Goal: Task Accomplishment & Management: Complete application form

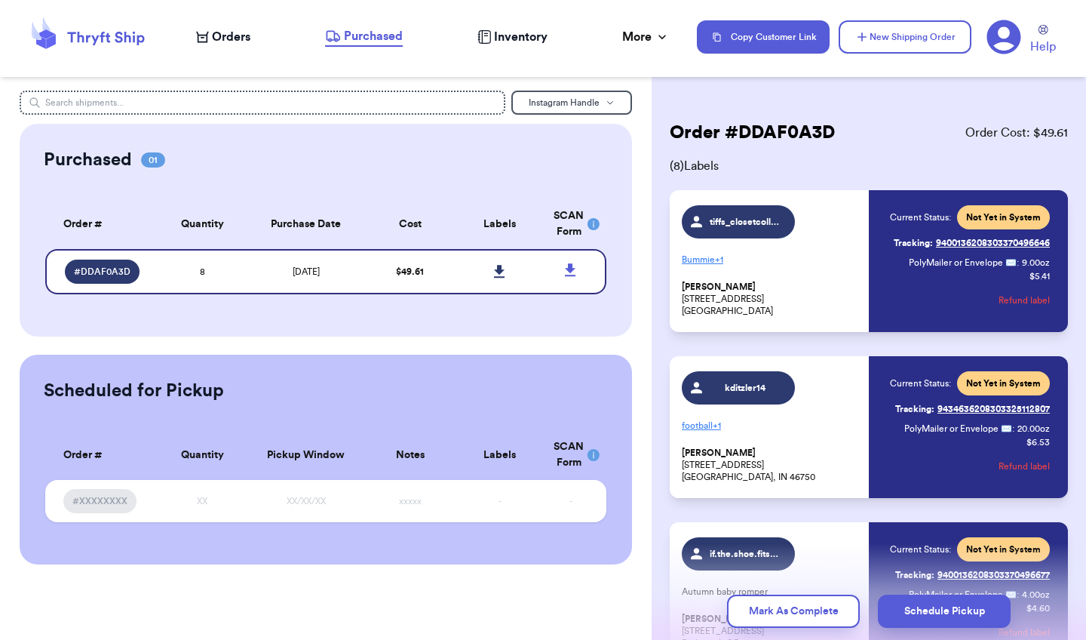
click at [242, 42] on span "Orders" at bounding box center [231, 37] width 38 height 18
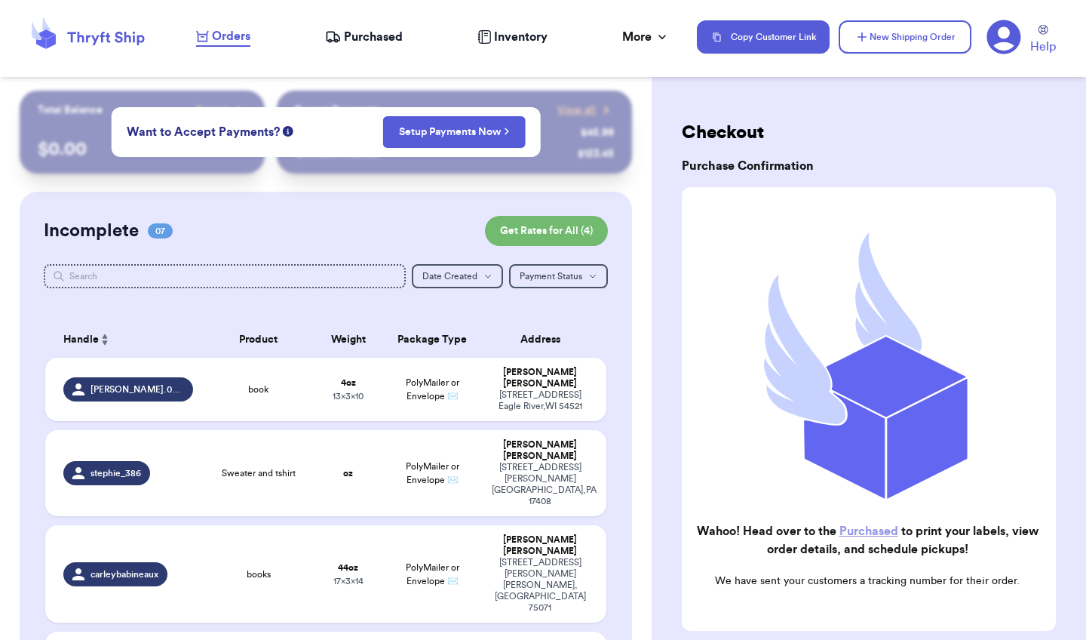
click at [229, 41] on span "Orders" at bounding box center [231, 36] width 38 height 18
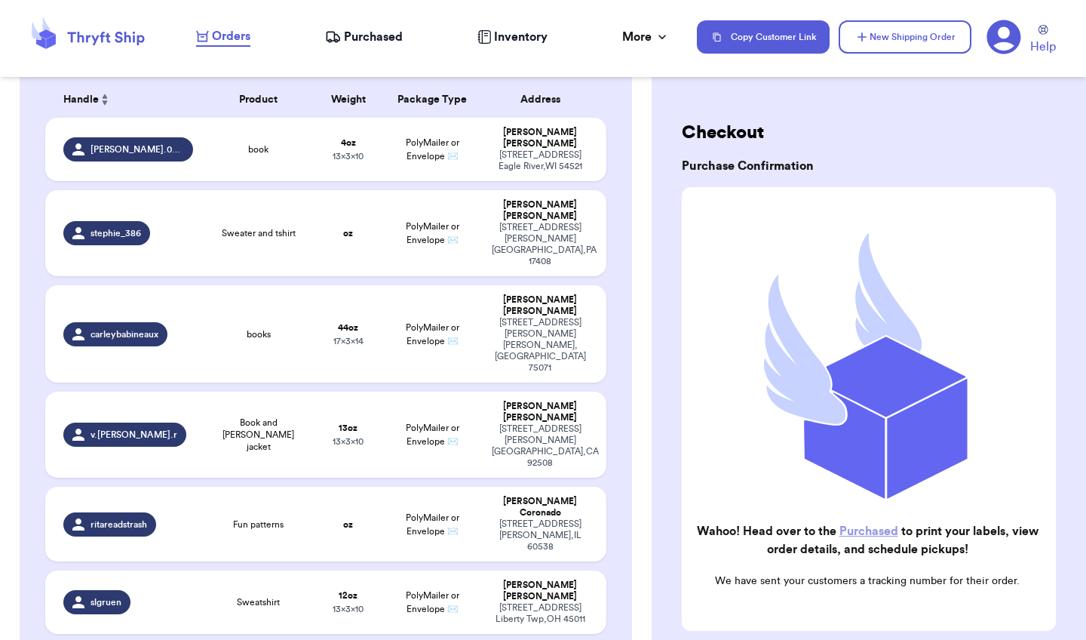
scroll to position [241, 0]
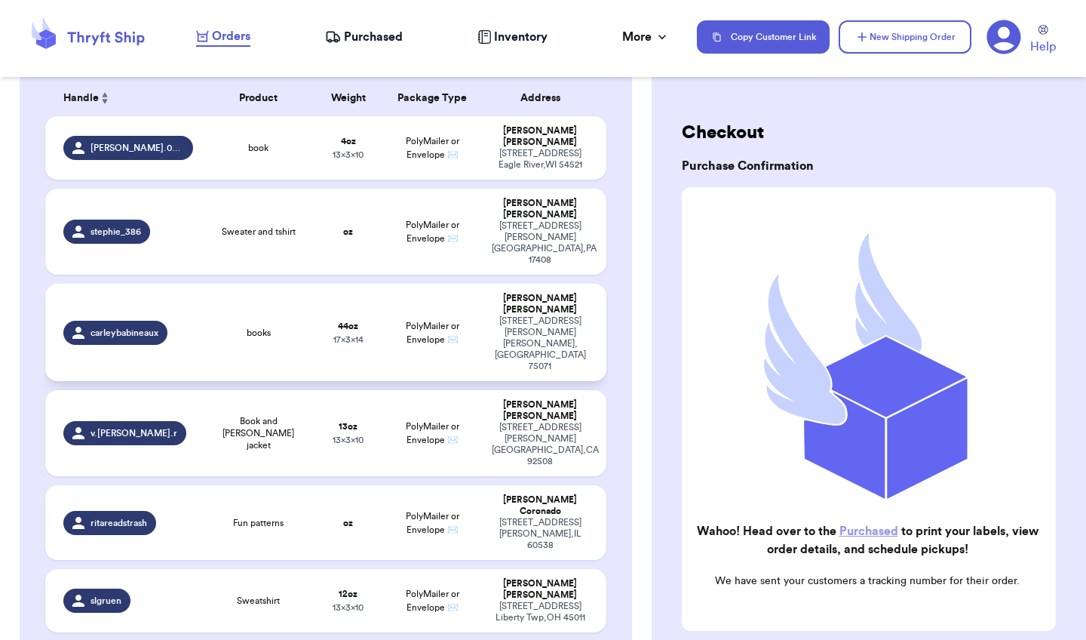
click at [520, 315] on div "[STREET_ADDRESS][PERSON_NAME][PERSON_NAME]" at bounding box center [540, 343] width 97 height 57
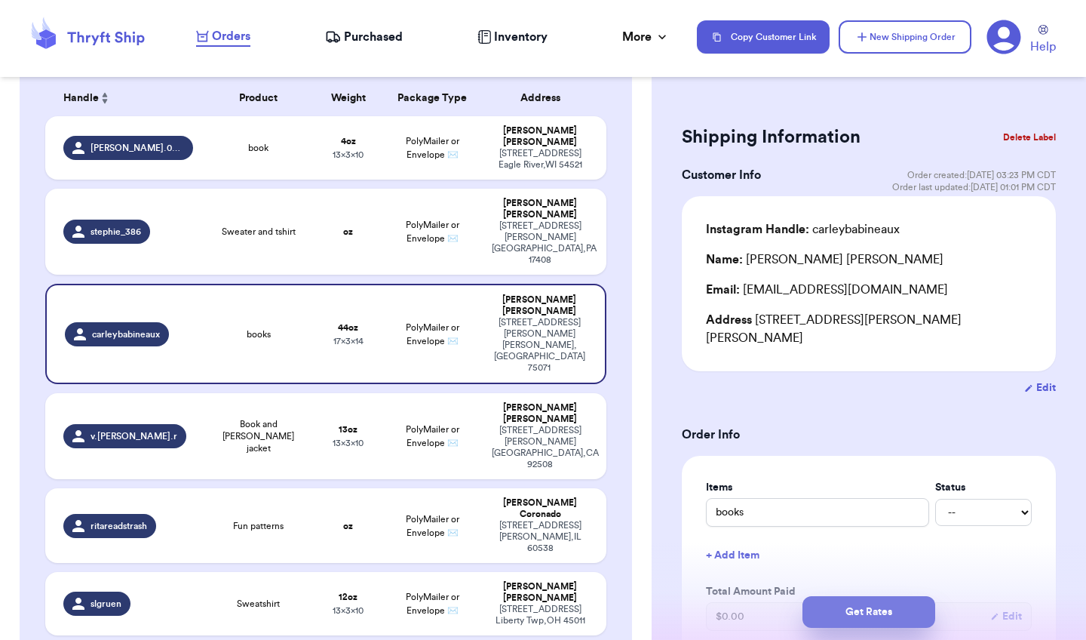
click at [831, 615] on button "Get Rates" at bounding box center [869, 612] width 133 height 32
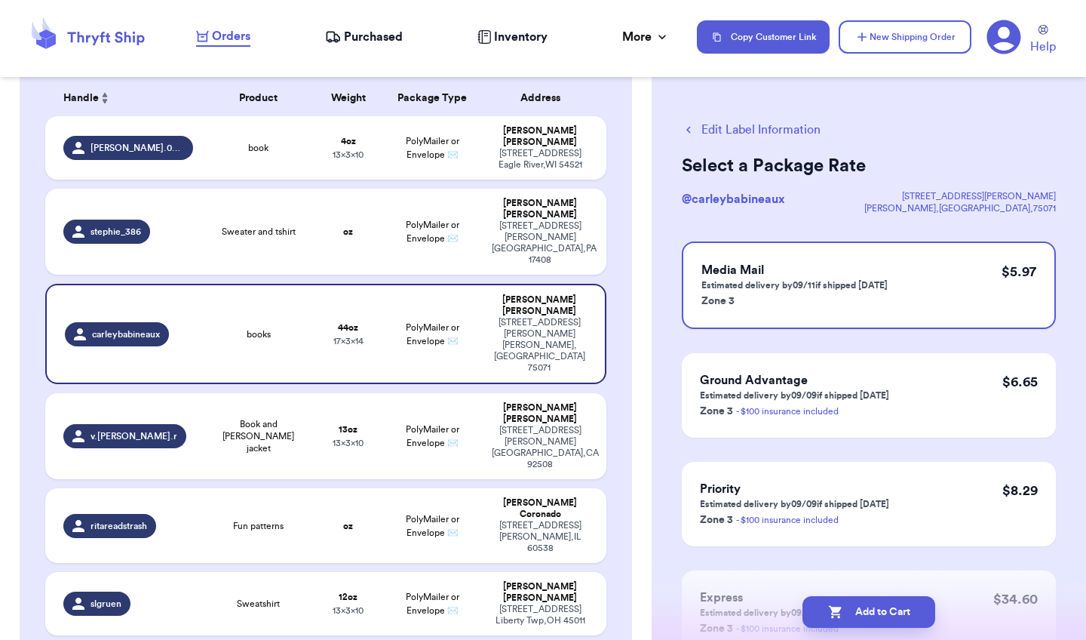
click at [831, 615] on icon "button" at bounding box center [834, 612] width 13 height 13
checkbox input "true"
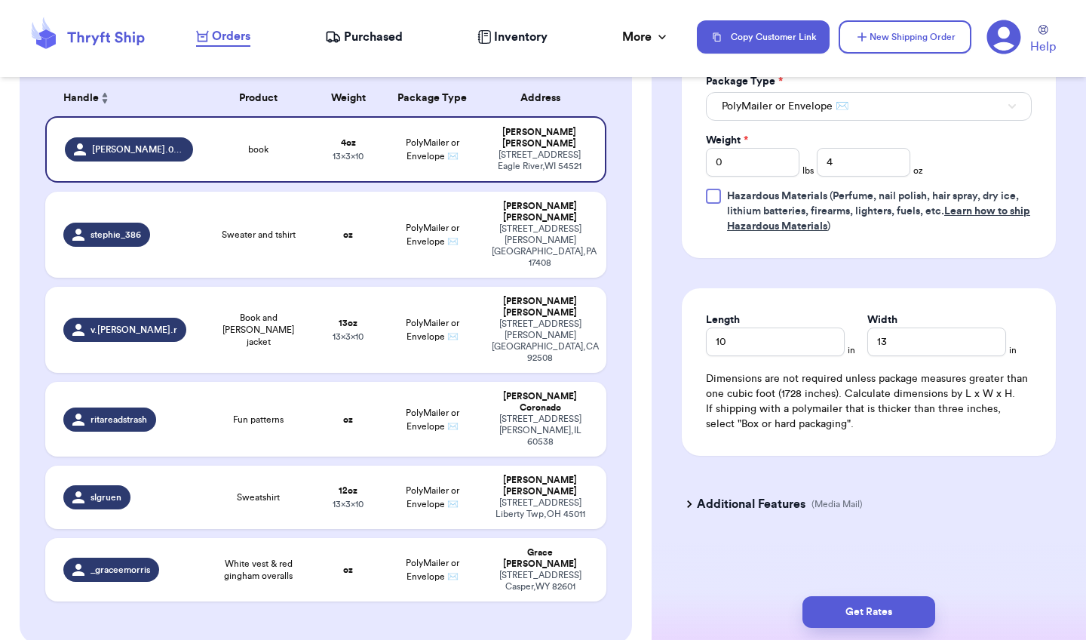
scroll to position [736, 0]
click at [902, 39] on button "New Shipping Order" at bounding box center [905, 36] width 133 height 33
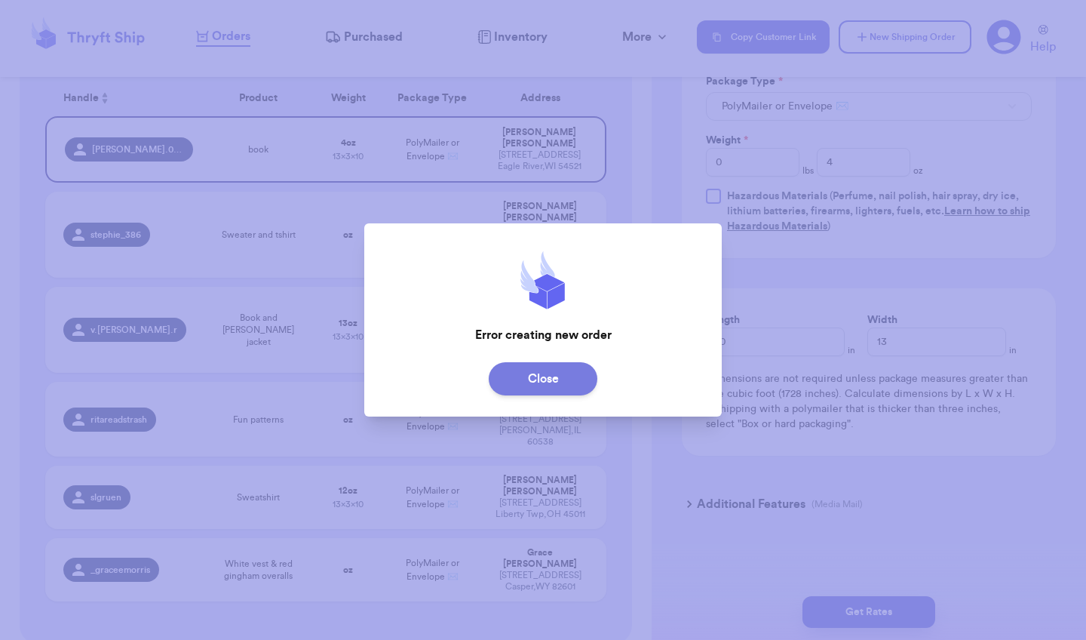
click at [552, 373] on button "Close" at bounding box center [543, 378] width 109 height 33
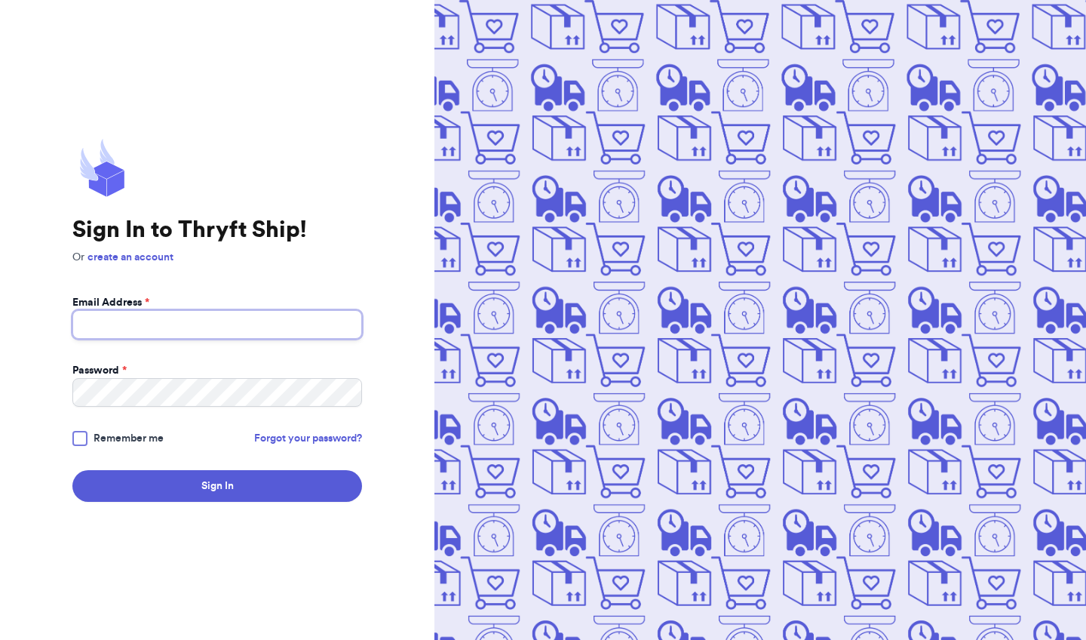
type input "[EMAIL_ADDRESS][DOMAIN_NAME]"
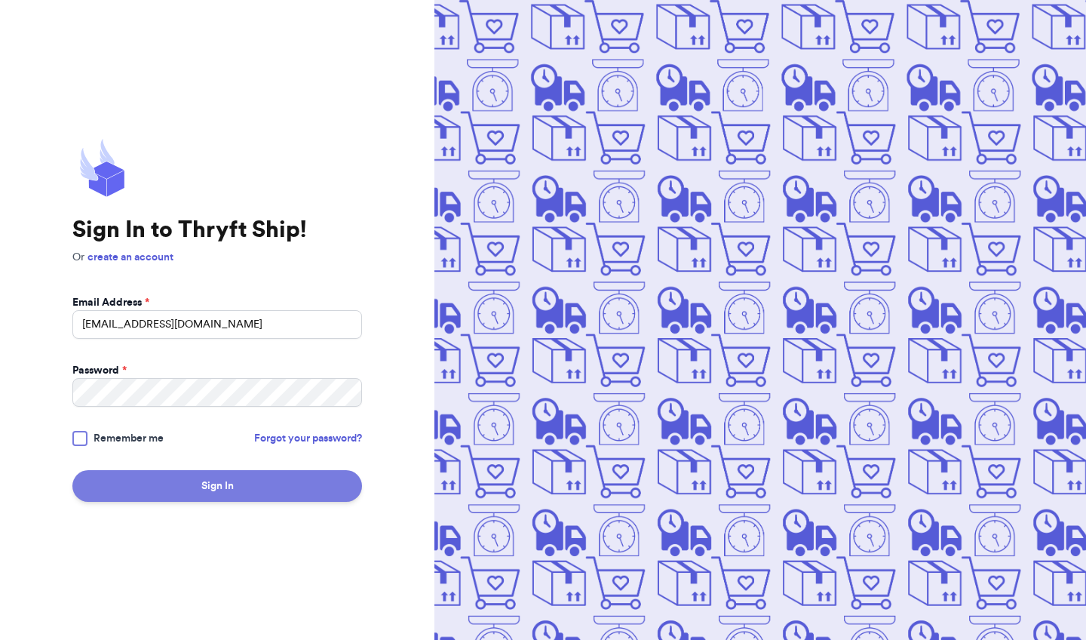
click at [229, 490] on button "Sign In" at bounding box center [217, 486] width 290 height 32
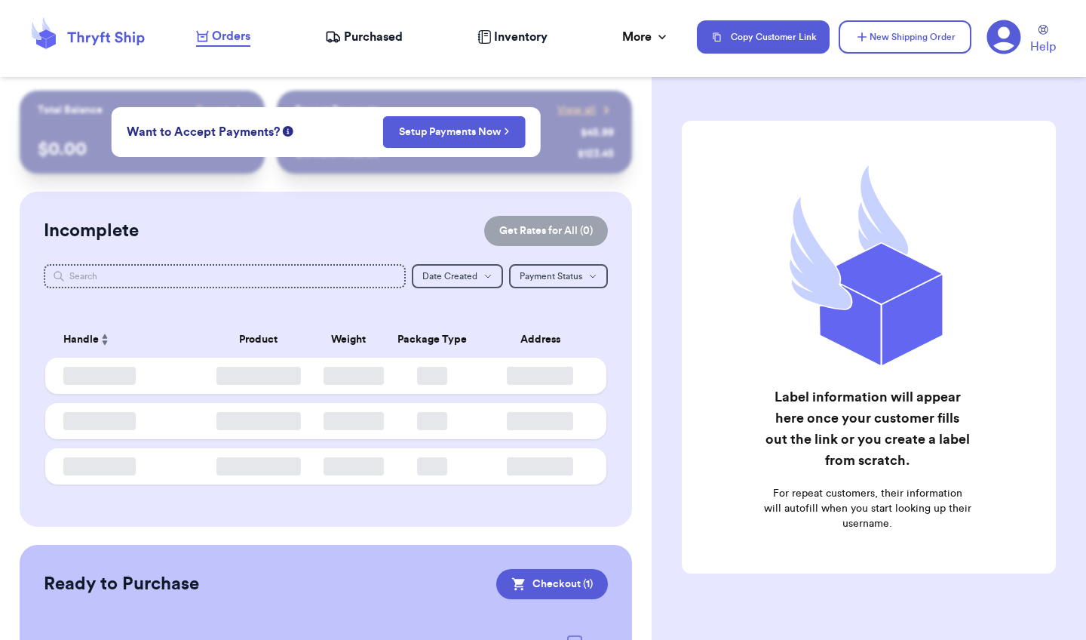
checkbox input "true"
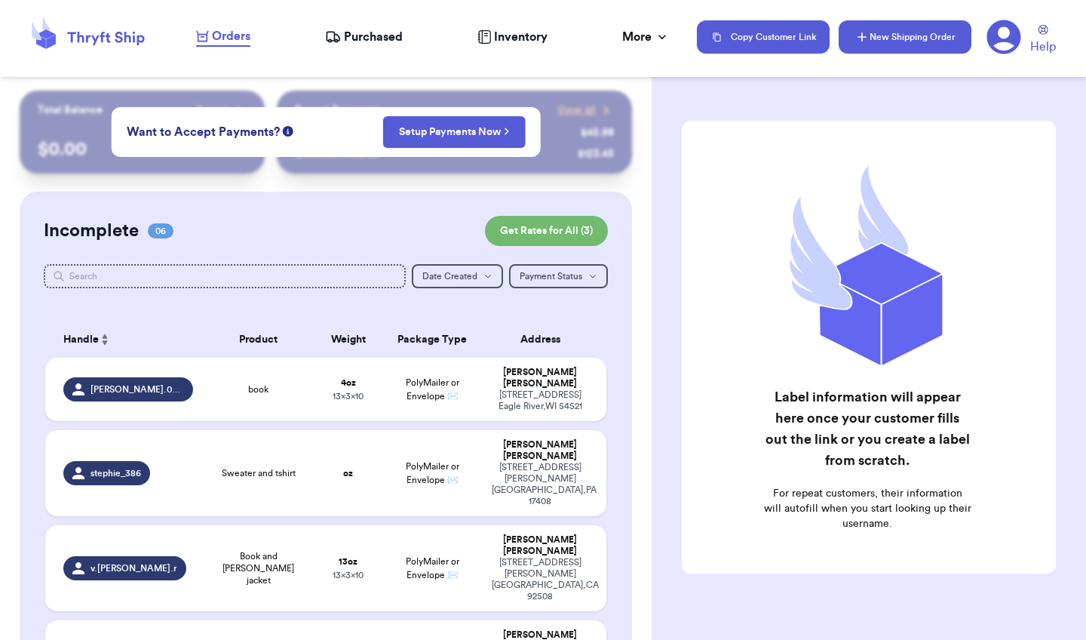
click at [920, 38] on button "New Shipping Order" at bounding box center [905, 36] width 133 height 33
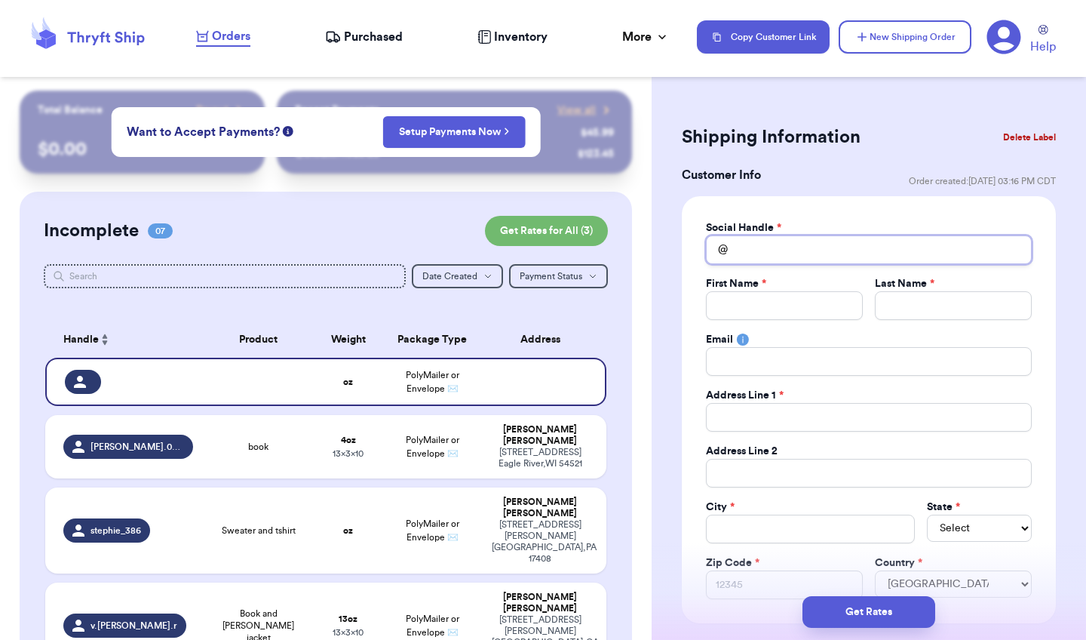
click at [776, 251] on input "Total Amount Paid" at bounding box center [869, 249] width 326 height 29
type input "l"
type input "li"
type input "lin"
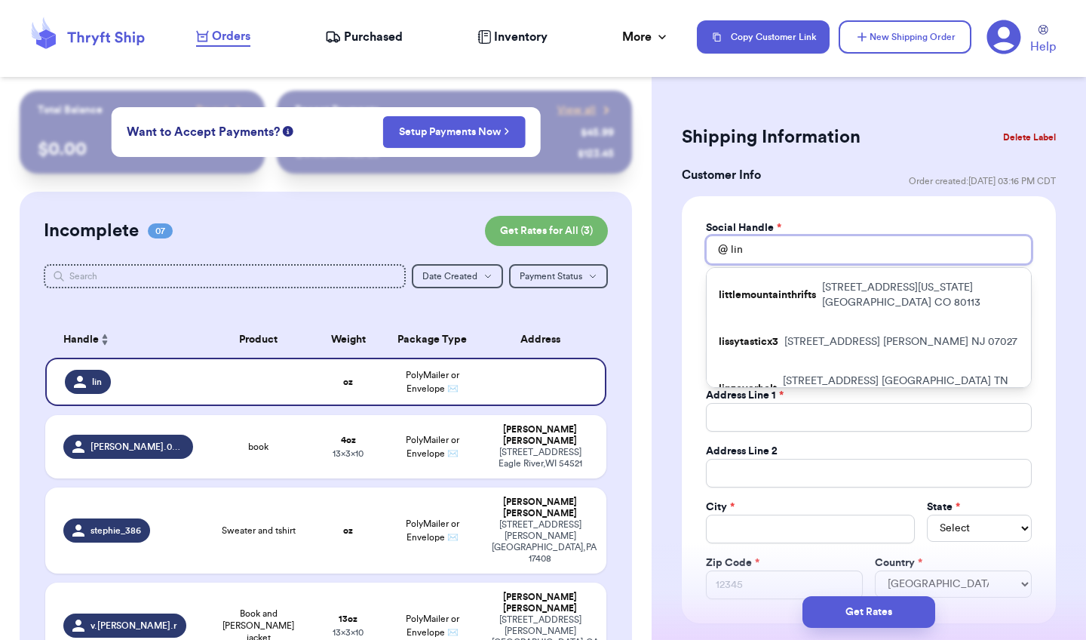
type input "[GEOGRAPHIC_DATA]"
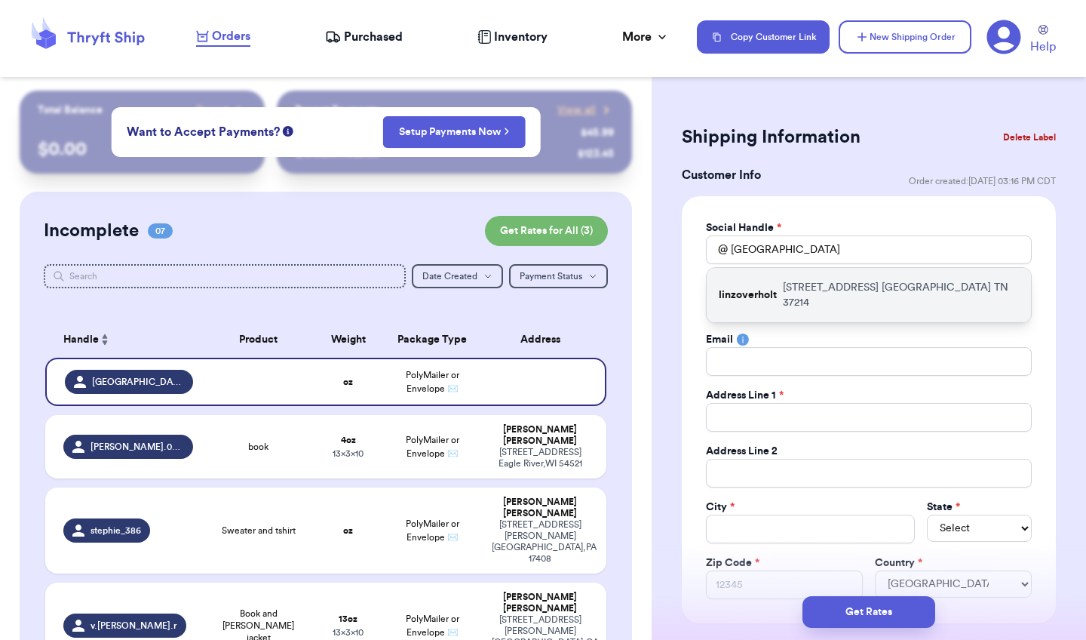
click at [809, 292] on p "[STREET_ADDRESS]" at bounding box center [901, 295] width 236 height 30
type input "linzoverholt"
type input "[PERSON_NAME]"
type input "[EMAIL_ADDRESS][DOMAIN_NAME]"
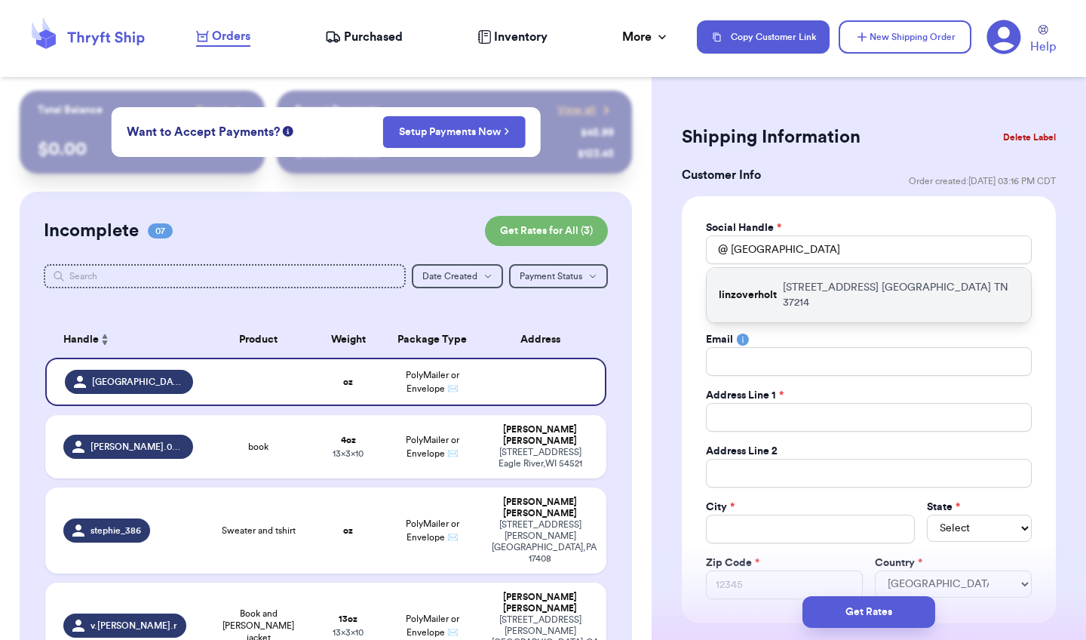
type input "[STREET_ADDRESS]"
type input "[GEOGRAPHIC_DATA]"
select select "TN"
type input "37214"
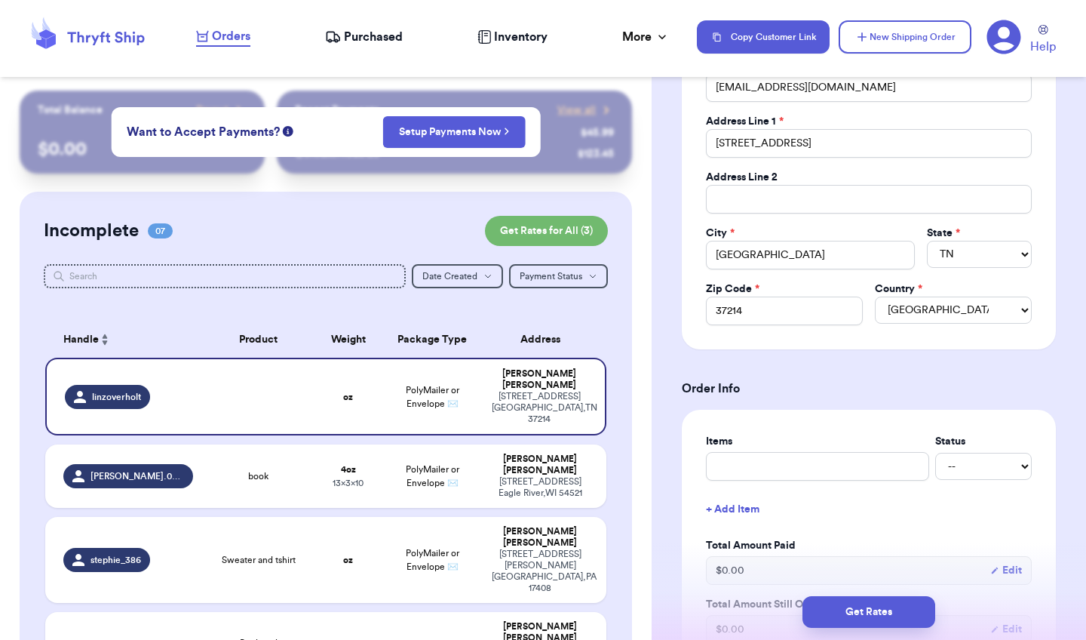
scroll to position [325, 0]
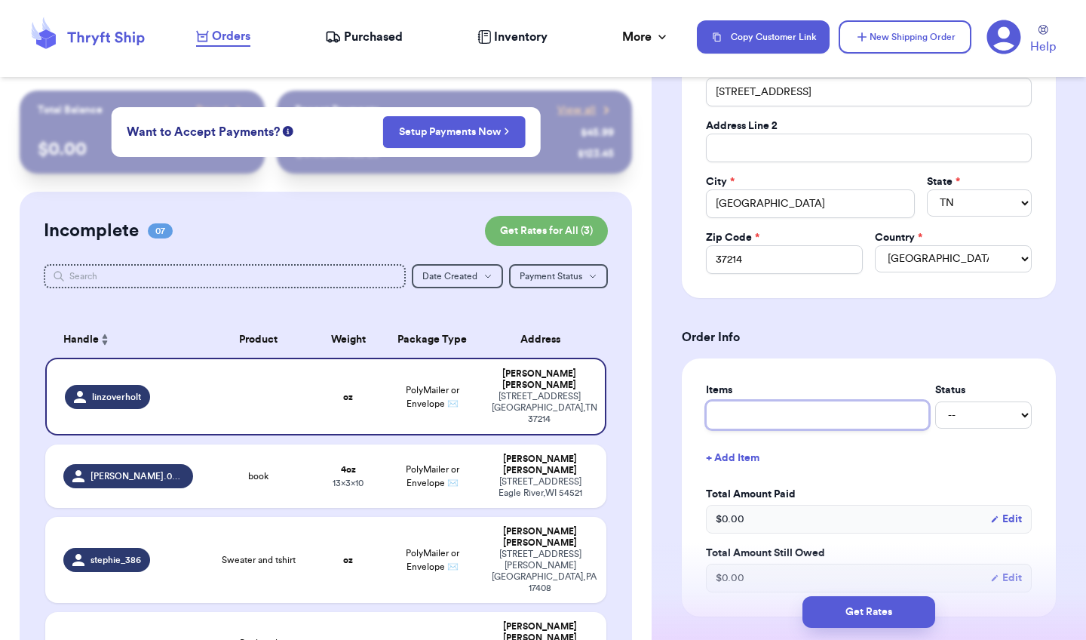
type input "d"
type input "di"
type input "din"
type input "dino"
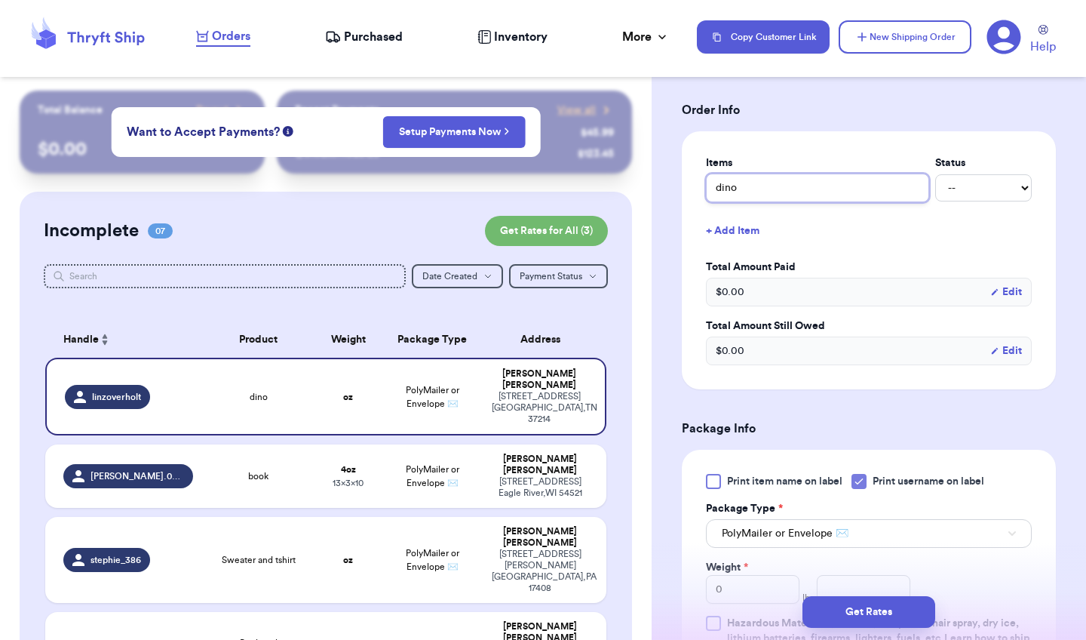
scroll to position [555, 0]
type input "dino"
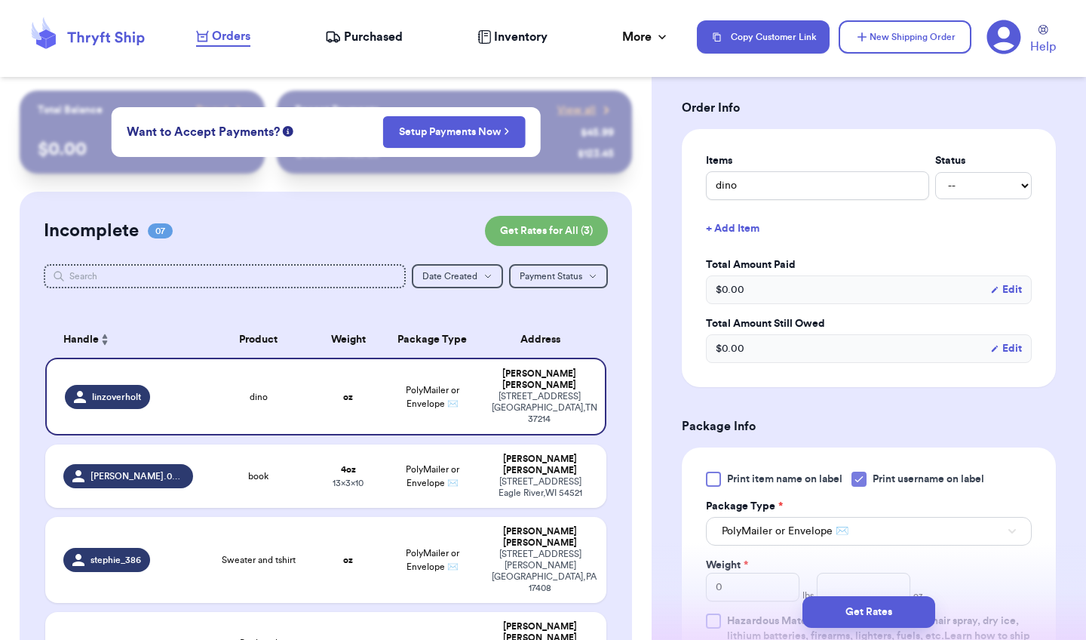
click at [718, 479] on div at bounding box center [713, 479] width 15 height 15
click at [0, 0] on input "Print item name on label" at bounding box center [0, 0] width 0 height 0
click at [860, 481] on icon at bounding box center [859, 479] width 7 height 5
click at [0, 0] on input "Print username on label" at bounding box center [0, 0] width 0 height 0
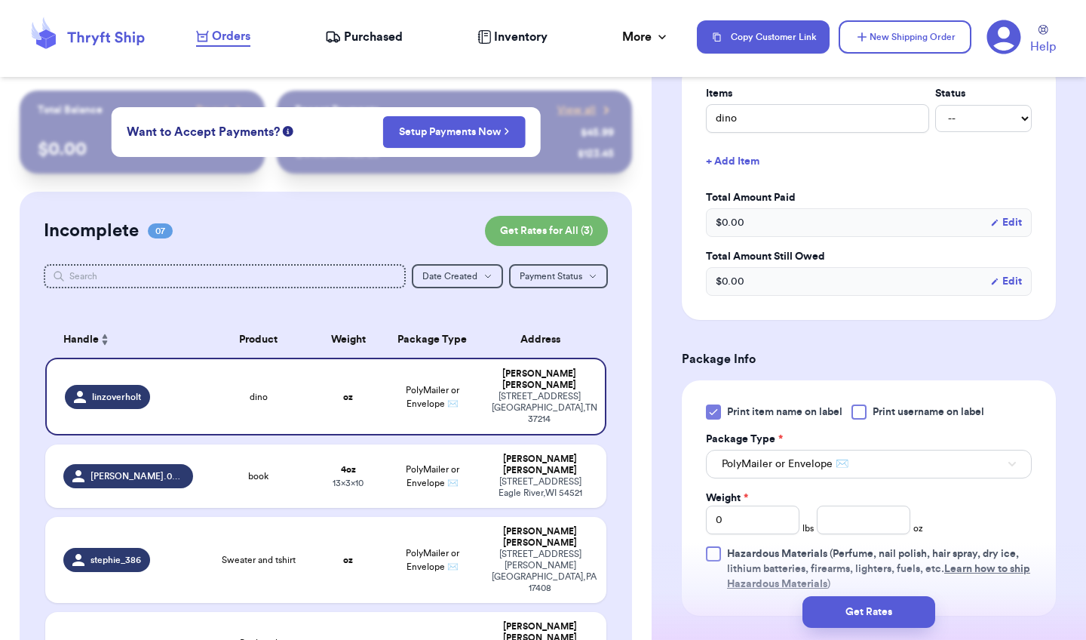
scroll to position [675, 0]
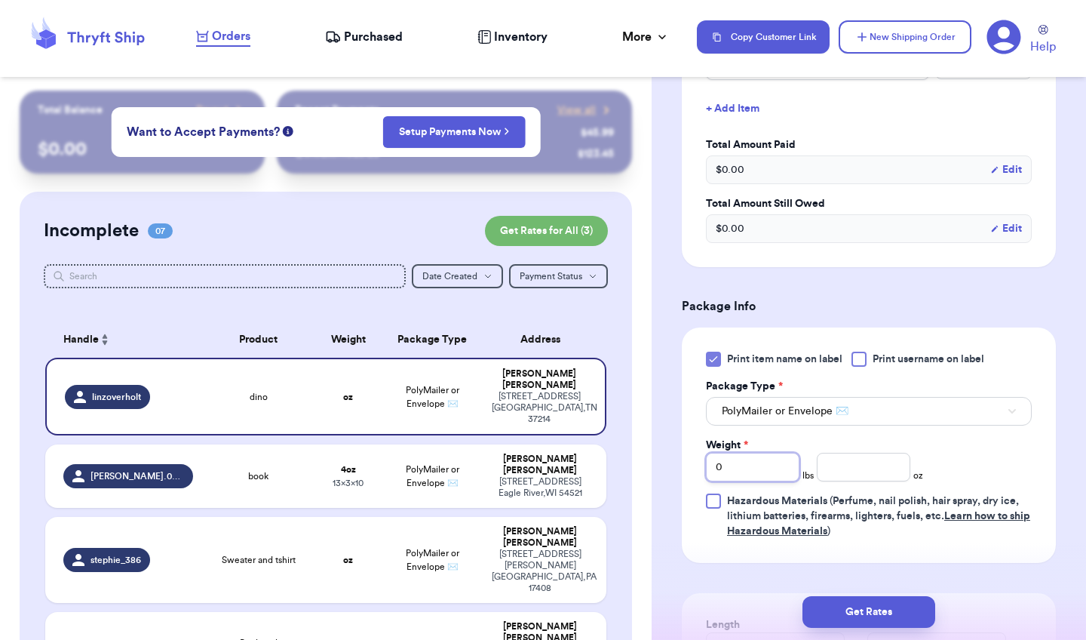
click at [747, 472] on input "0" at bounding box center [753, 467] width 94 height 29
type input "1"
click at [839, 466] on input "number" at bounding box center [864, 467] width 94 height 29
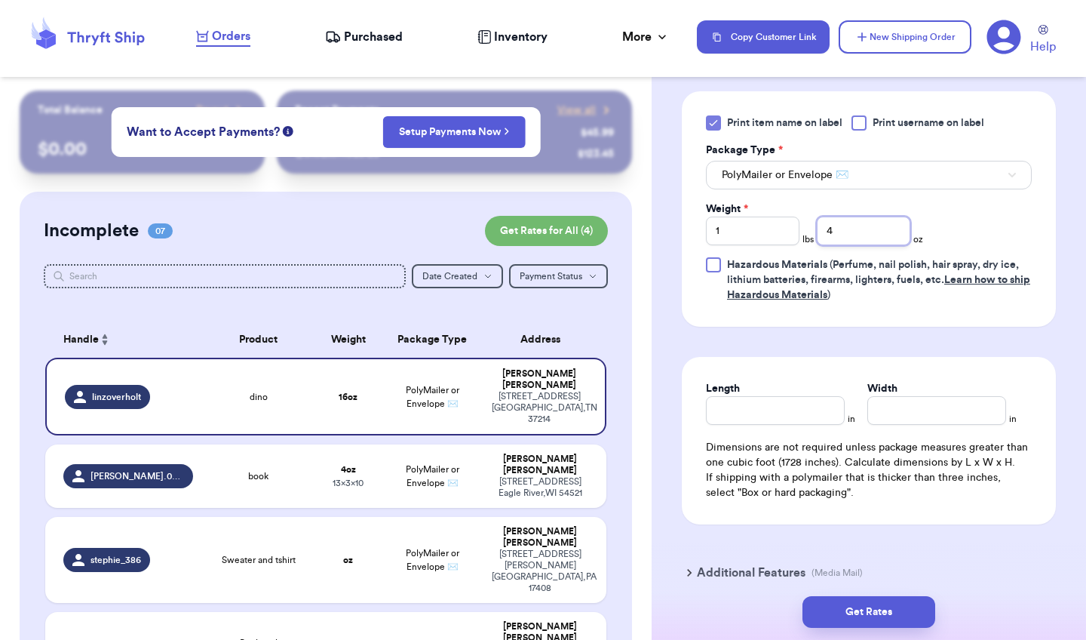
scroll to position [923, 0]
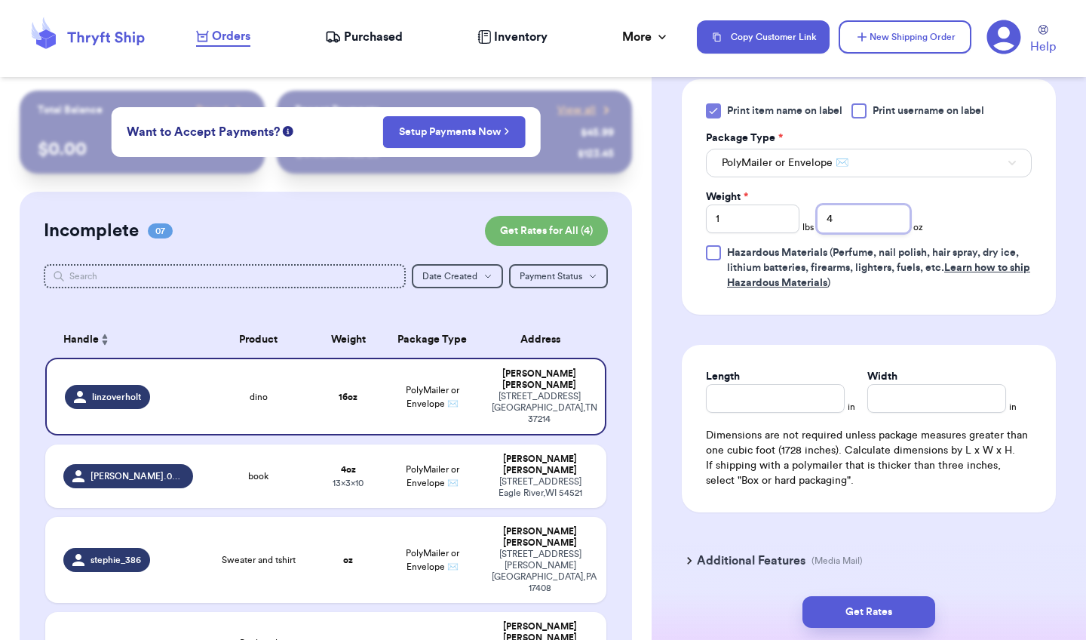
type input "4"
click at [789, 403] on input "Length" at bounding box center [775, 398] width 139 height 29
type input "10"
click at [912, 397] on input "Width *" at bounding box center [937, 398] width 139 height 29
type input "13"
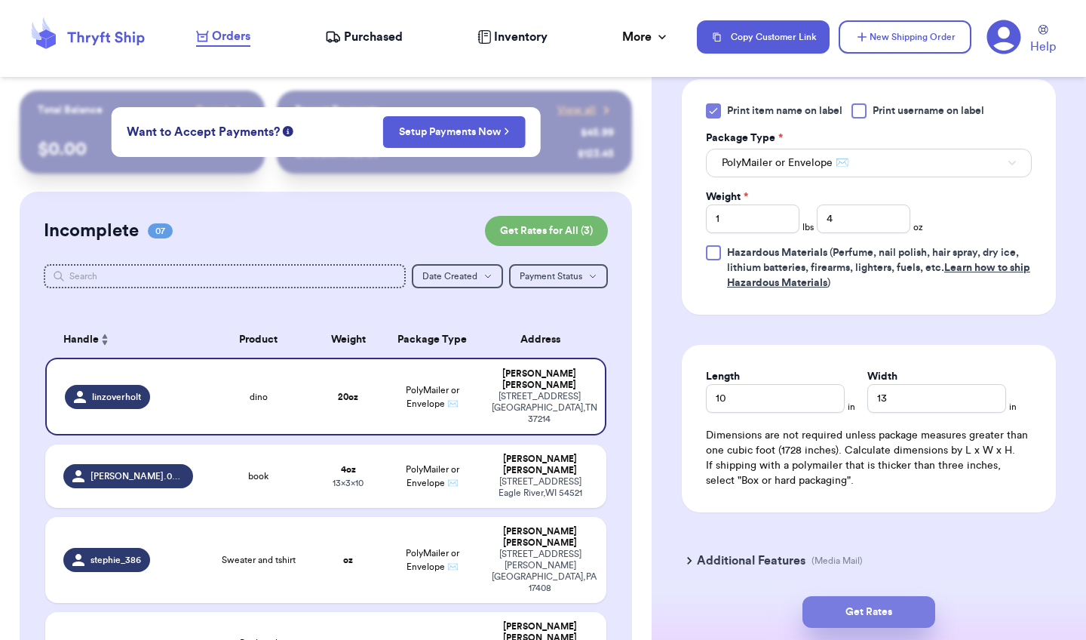
click at [880, 611] on button "Get Rates" at bounding box center [869, 612] width 133 height 32
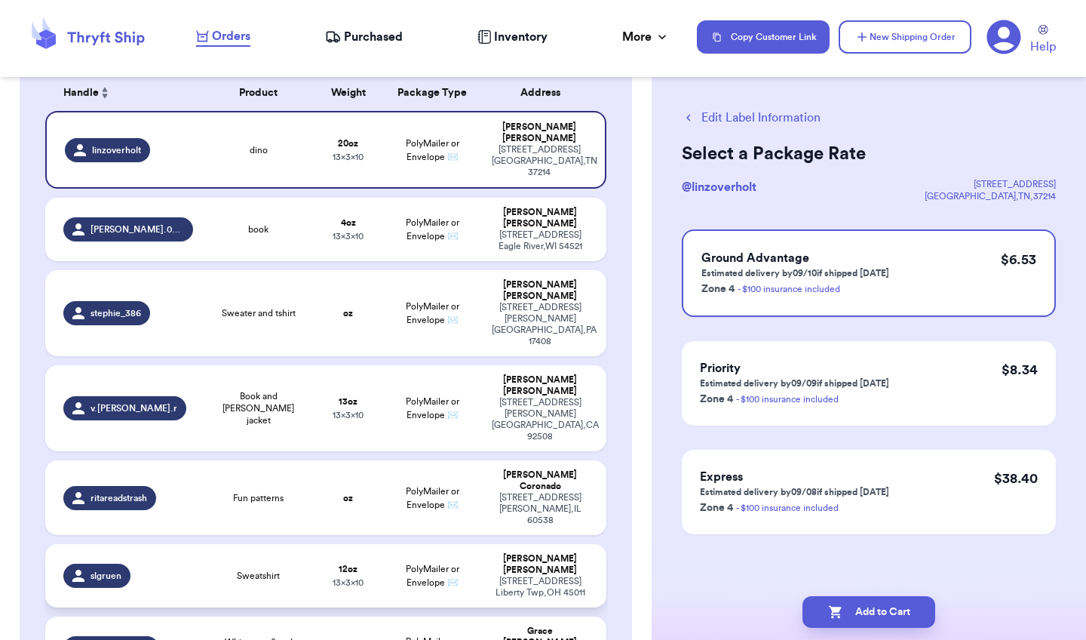
scroll to position [250, 0]
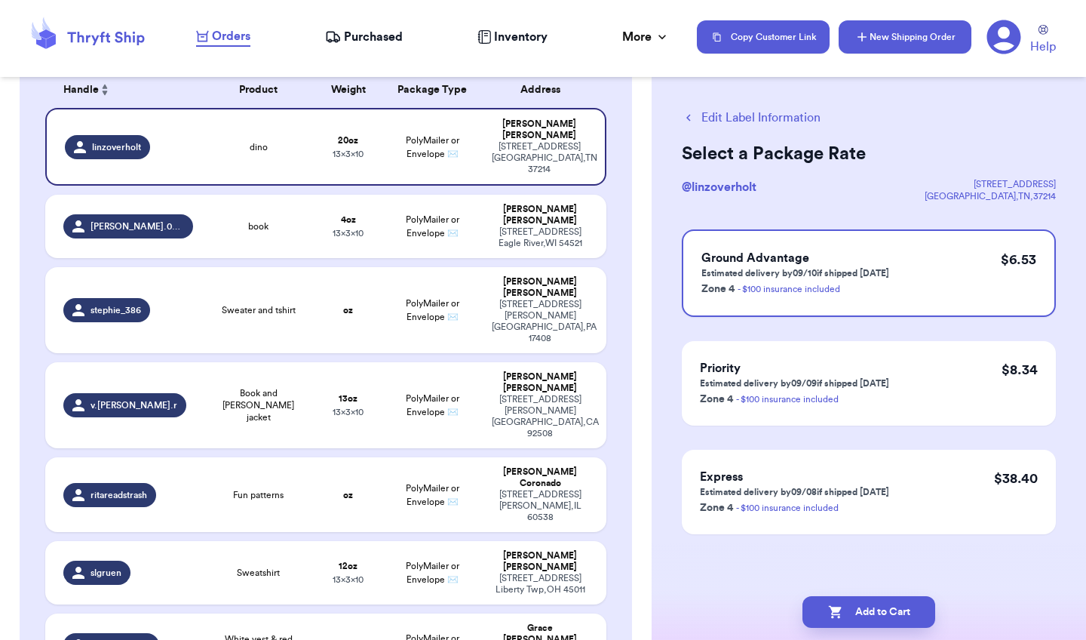
click at [944, 38] on button "New Shipping Order" at bounding box center [905, 36] width 133 height 33
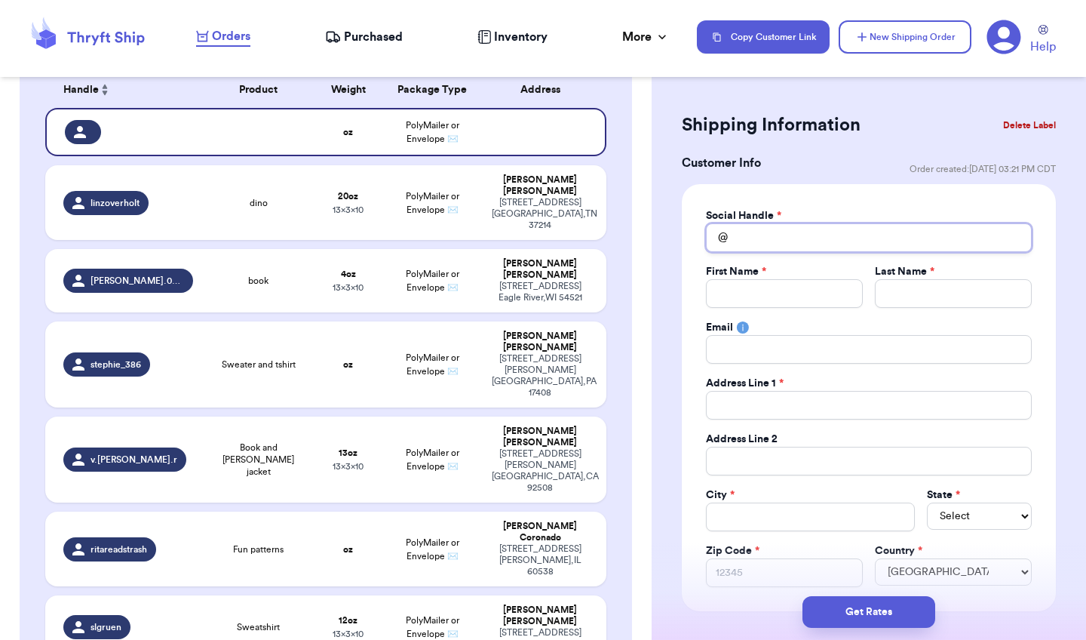
click at [783, 238] on input "Total Amount Paid" at bounding box center [869, 237] width 326 height 29
type input "l"
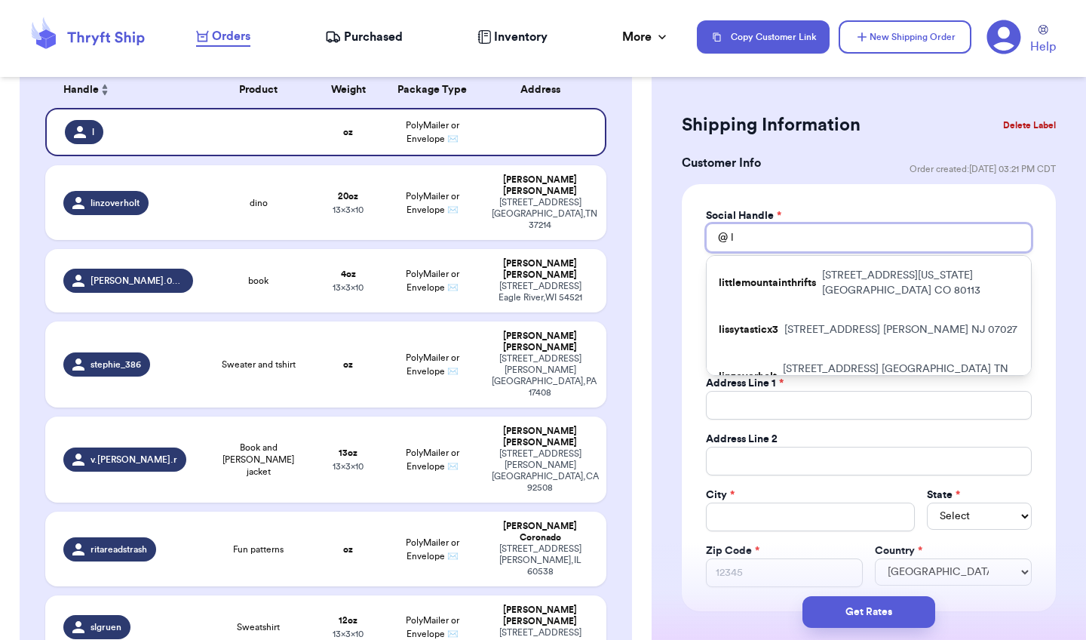
type input "li"
type input "lit"
type input "litt"
type input "littl"
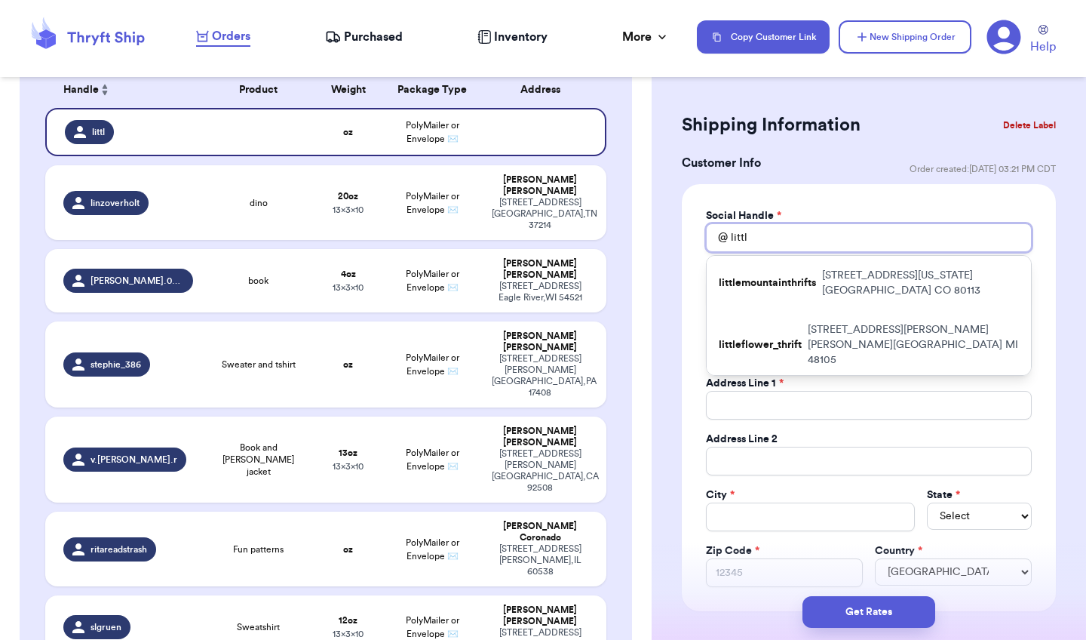
type input "little"
type input "littleo"
type input "littleow"
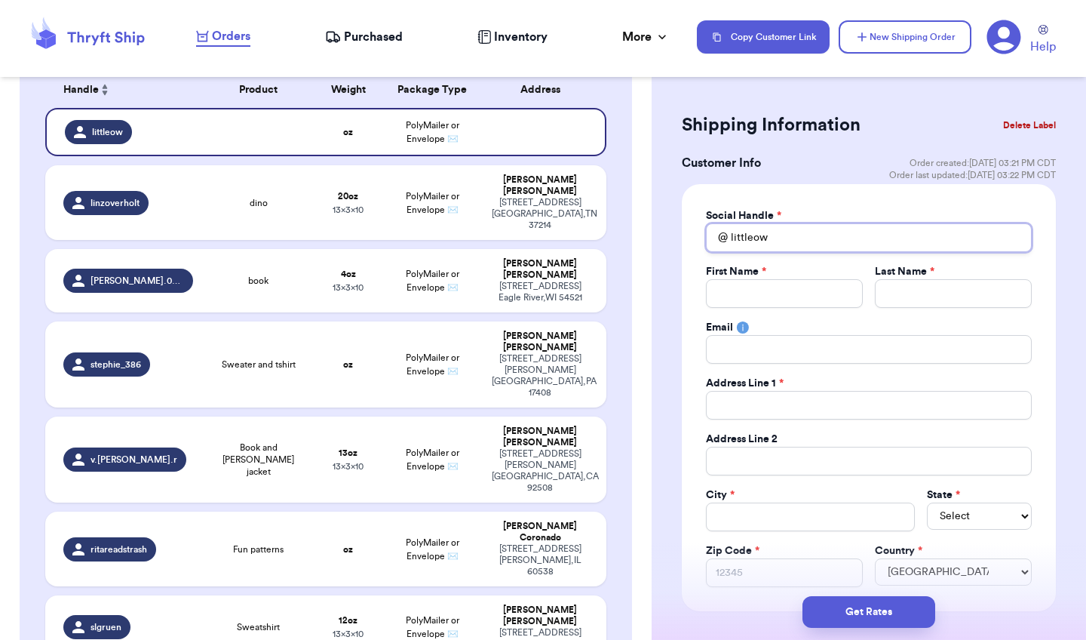
type input "littleo"
type input "little"
type input "littl"
type input "litt"
type input "lit"
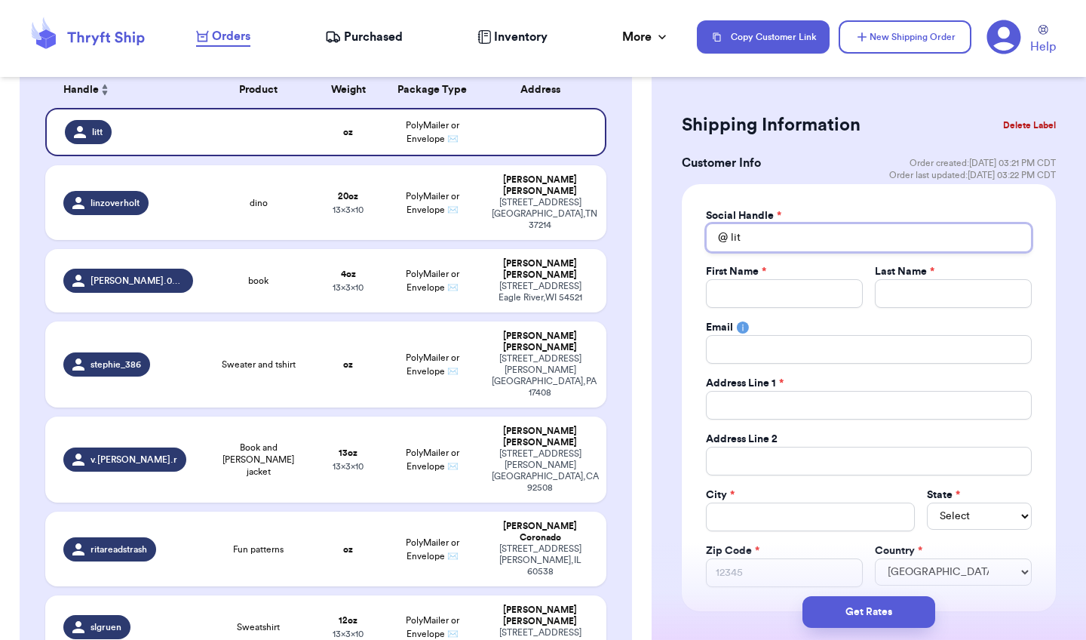
type input "li"
type input "l"
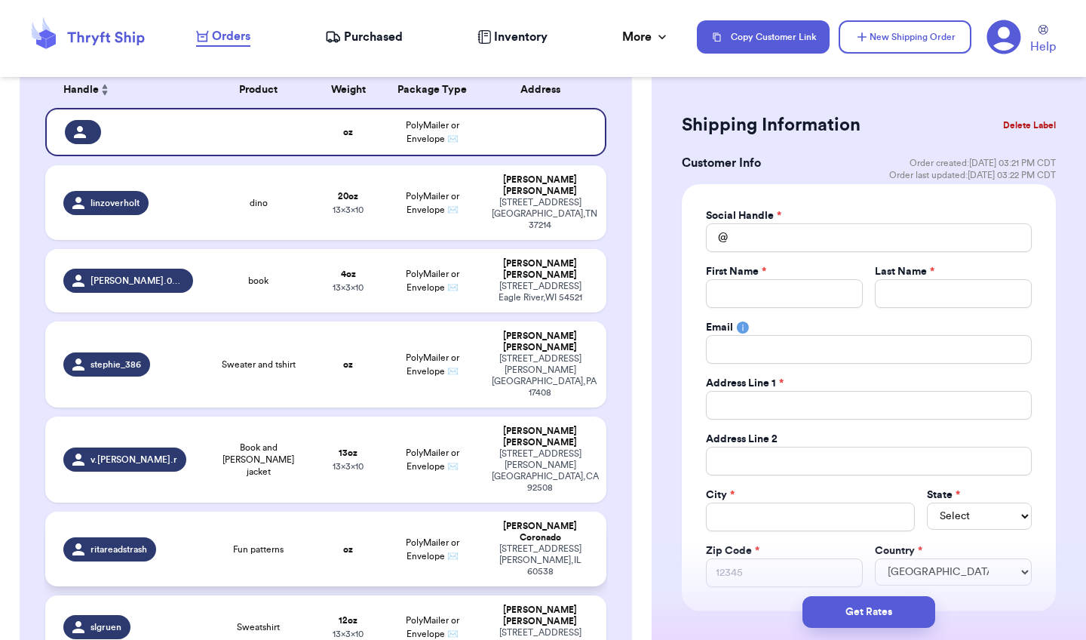
click at [527, 521] on div "[PERSON_NAME]" at bounding box center [540, 532] width 97 height 23
type input "Fun patterns"
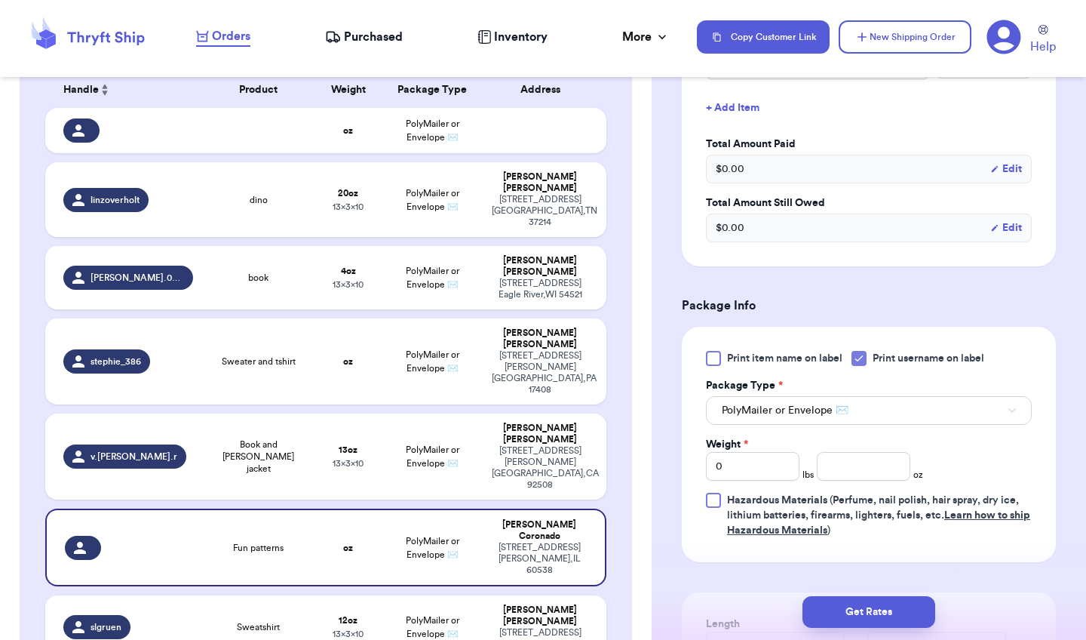
scroll to position [436, 0]
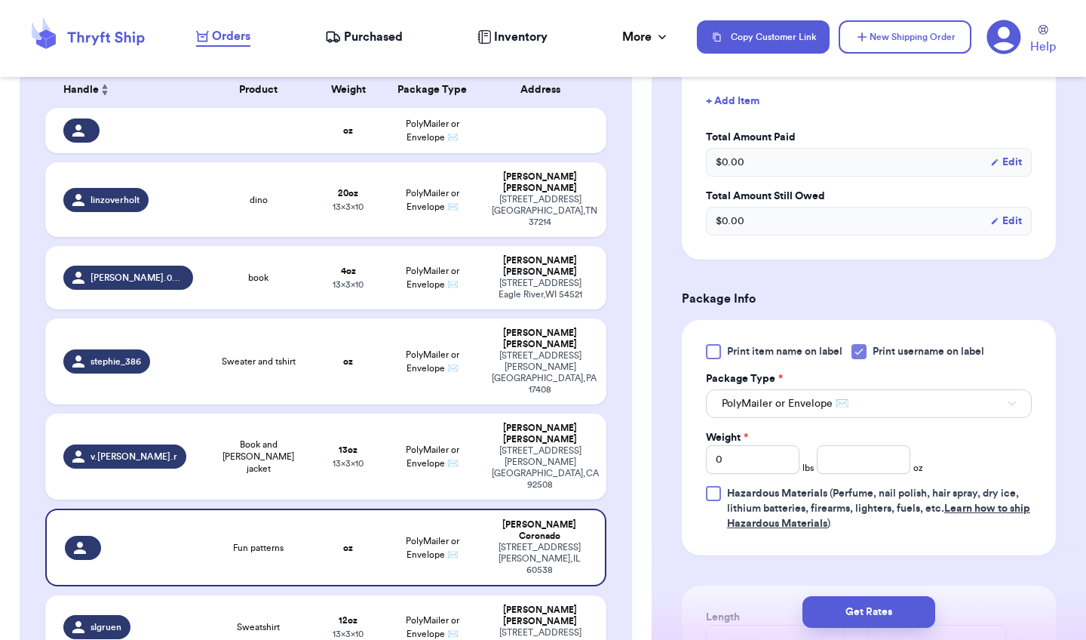
click at [720, 355] on div at bounding box center [713, 351] width 15 height 15
click at [0, 0] on input "Print item name on label" at bounding box center [0, 0] width 0 height 0
click at [862, 352] on icon at bounding box center [859, 352] width 12 height 12
click at [0, 0] on input "Print username on label" at bounding box center [0, 0] width 0 height 0
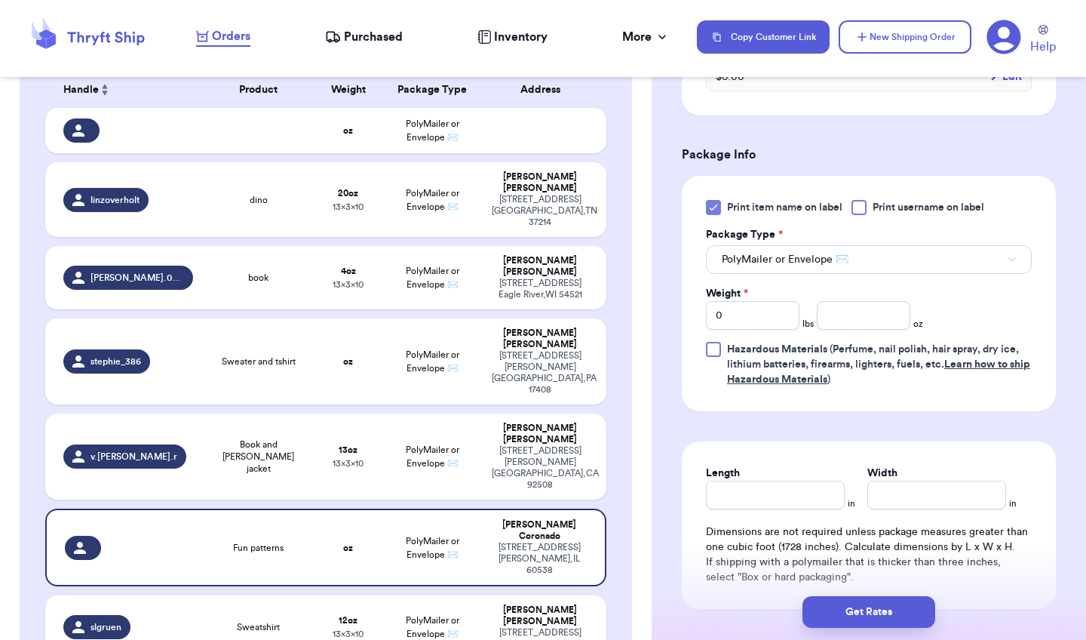
scroll to position [593, 0]
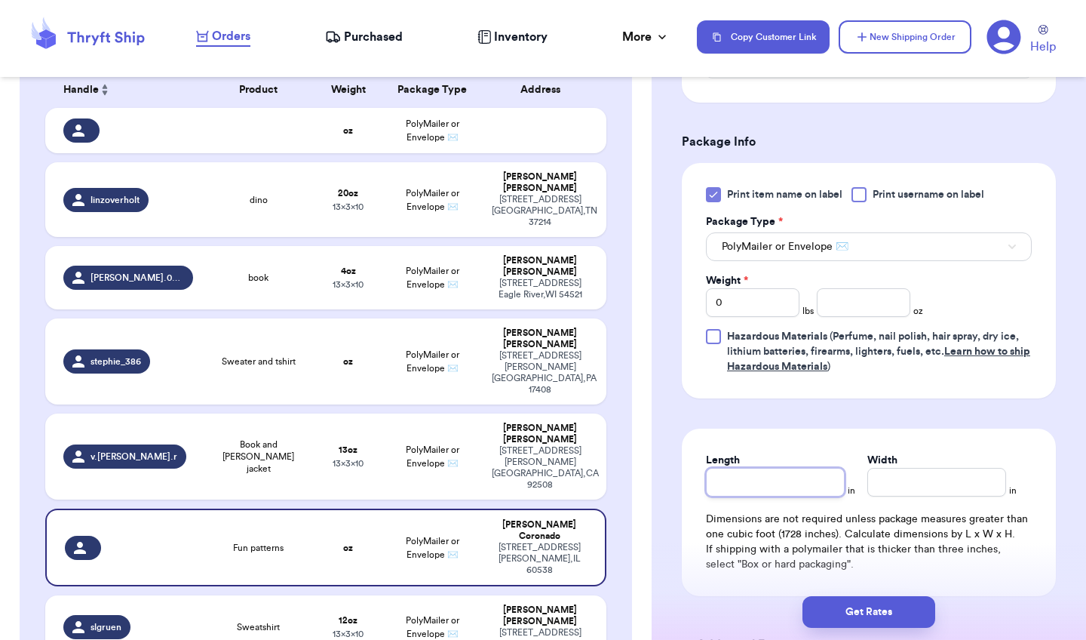
click at [751, 484] on input "Length" at bounding box center [775, 482] width 139 height 29
type input "1"
type input "10"
click at [885, 494] on input "Width *" at bounding box center [937, 482] width 139 height 29
type input "1"
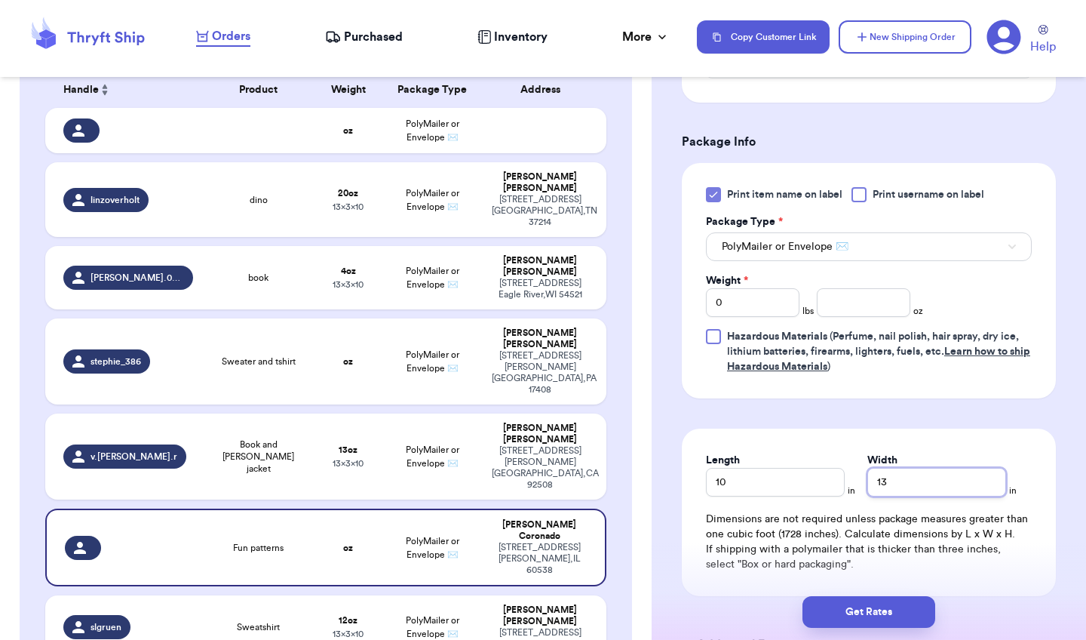
type input "13"
click at [868, 312] on input "number" at bounding box center [864, 302] width 94 height 29
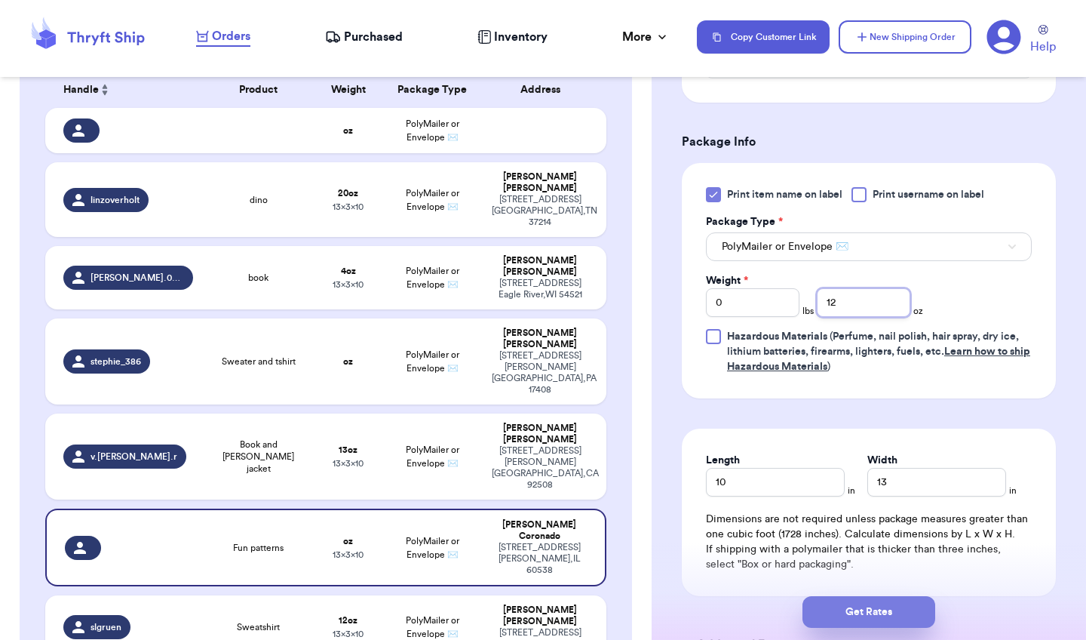
type input "12"
click at [875, 608] on button "Get Rates" at bounding box center [869, 612] width 133 height 32
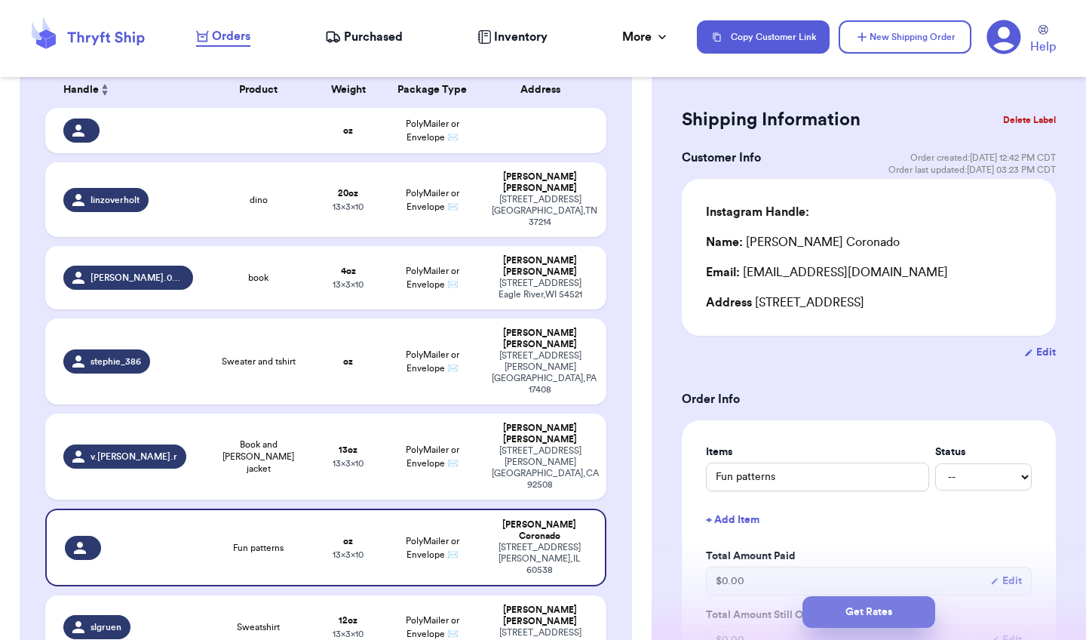
select select "IL"
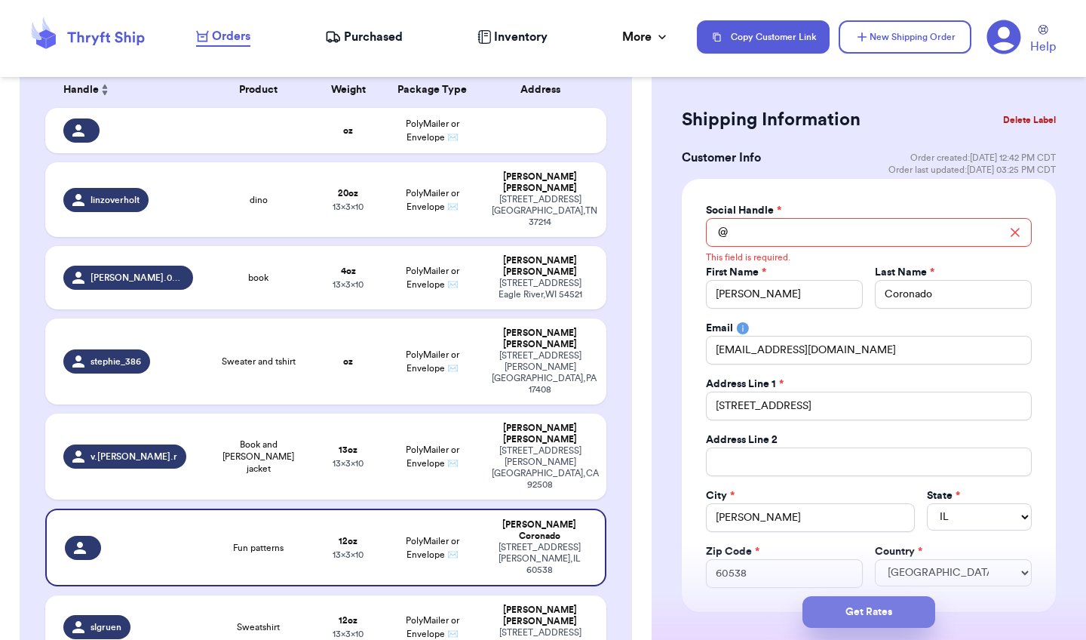
scroll to position [0, 0]
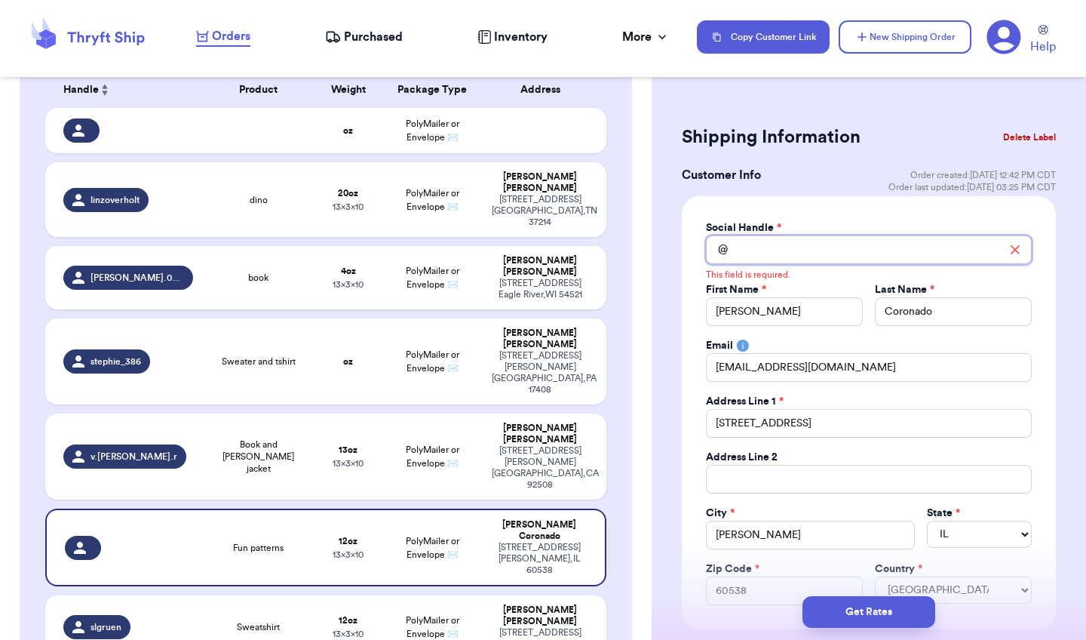
click at [745, 247] on input "Total Amount Paid" at bounding box center [869, 249] width 326 height 29
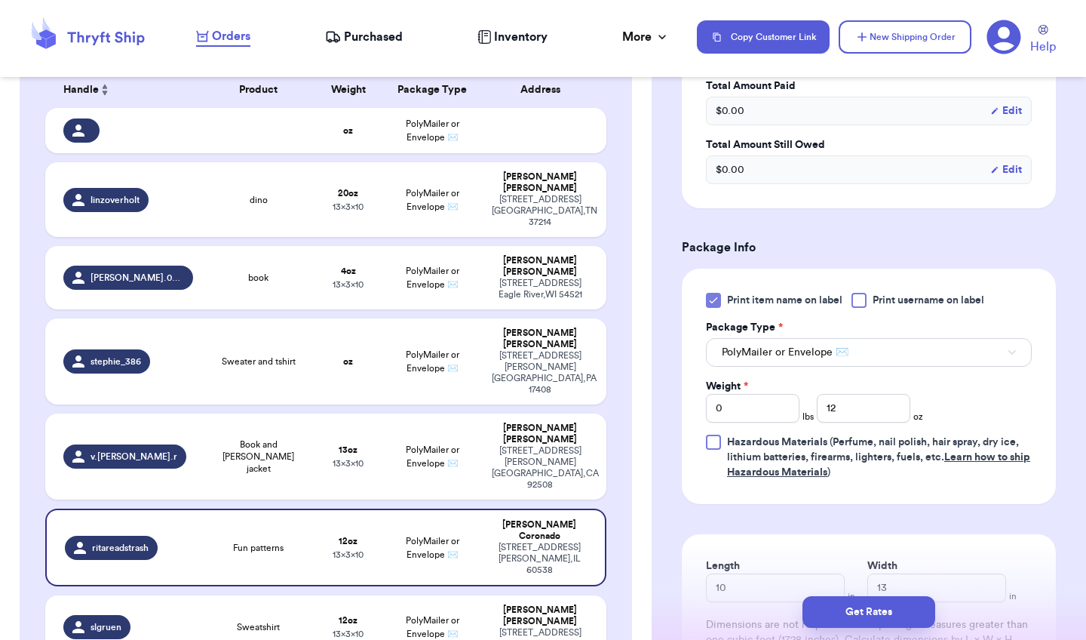
scroll to position [735, 0]
type input "ritareadstrash"
click at [905, 619] on button "Get Rates" at bounding box center [869, 612] width 133 height 32
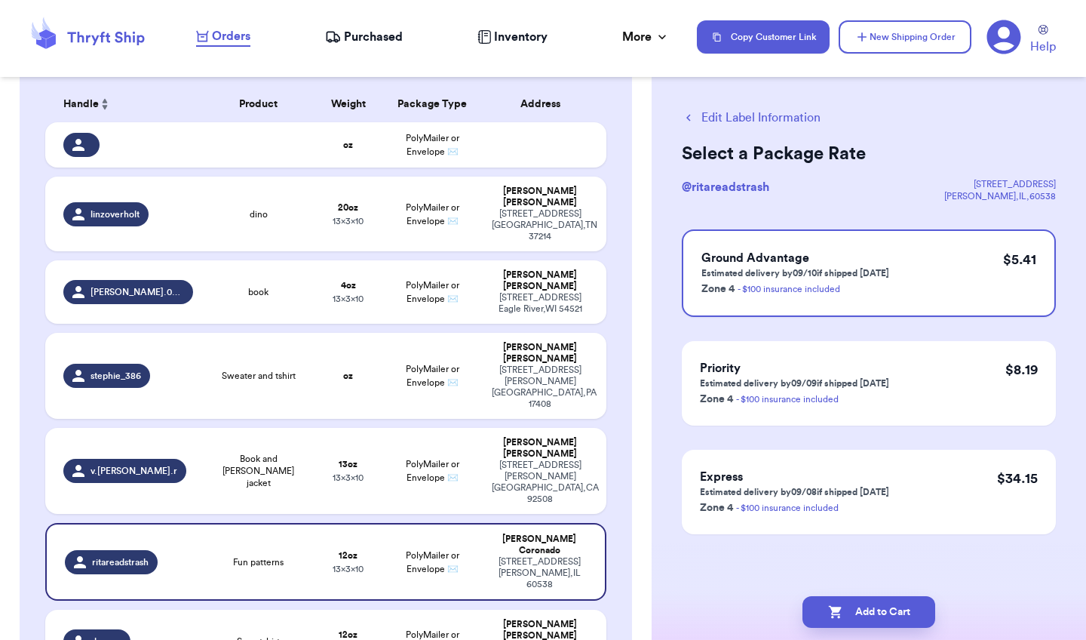
scroll to position [234, 0]
